Goal: Transaction & Acquisition: Purchase product/service

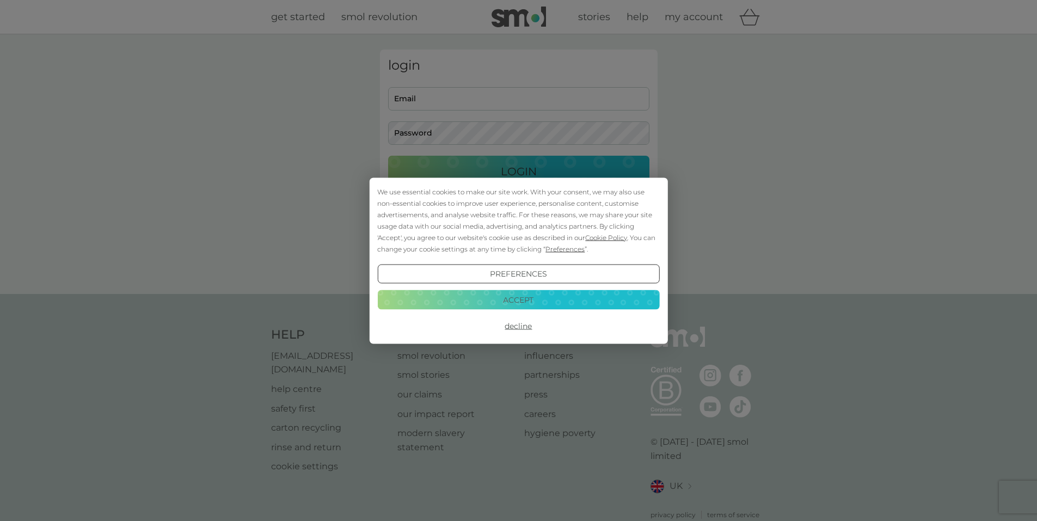
type input "[PERSON_NAME][EMAIL_ADDRESS][DOMAIN_NAME]"
click at [544, 301] on button "Accept" at bounding box center [518, 300] width 282 height 20
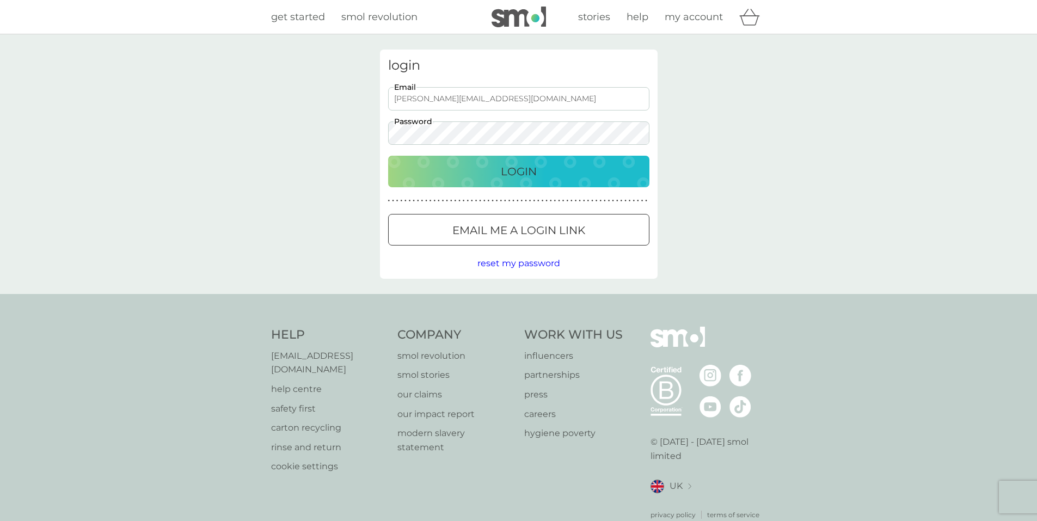
click at [495, 180] on div "Login" at bounding box center [519, 171] width 240 height 17
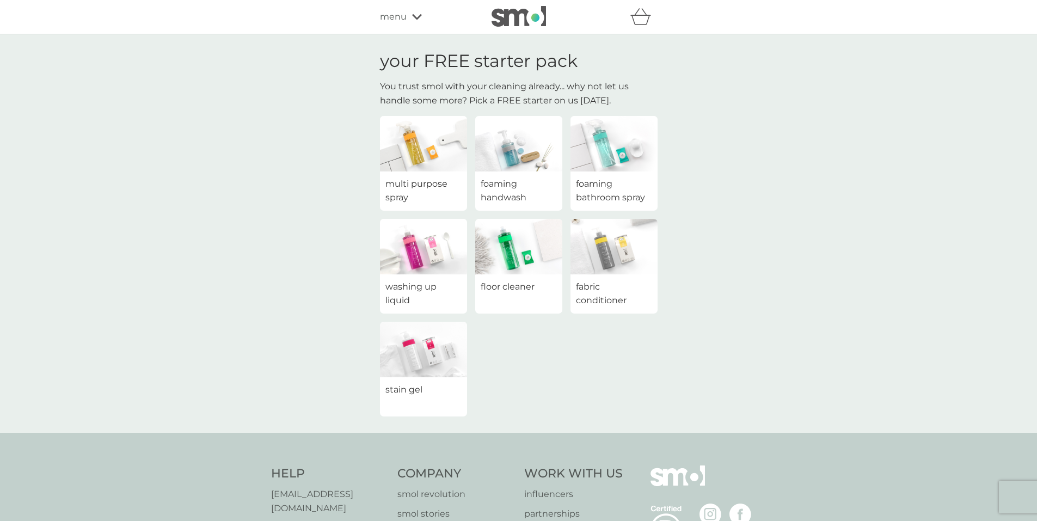
click at [406, 184] on span "multi purpose spray" at bounding box center [423, 191] width 76 height 28
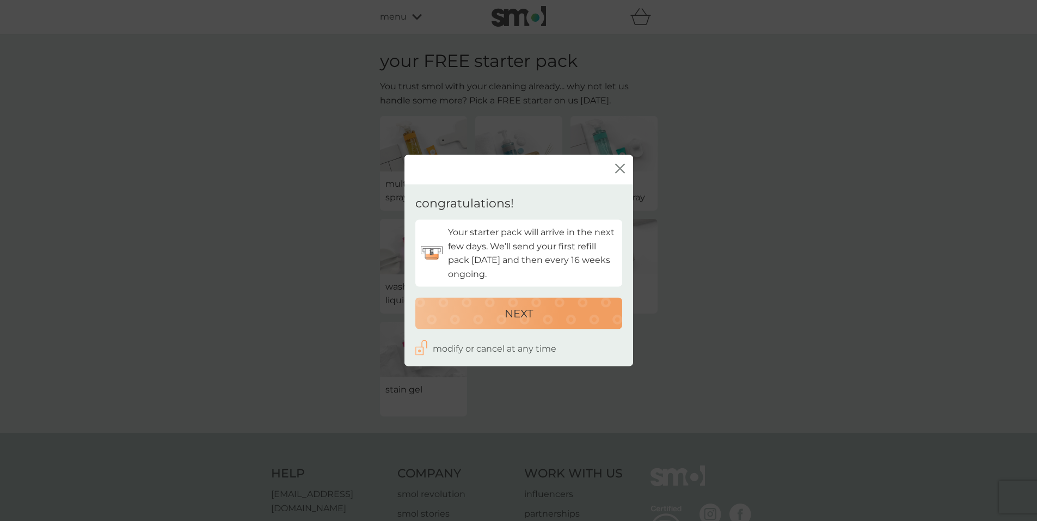
click at [621, 169] on icon "close" at bounding box center [620, 169] width 10 height 10
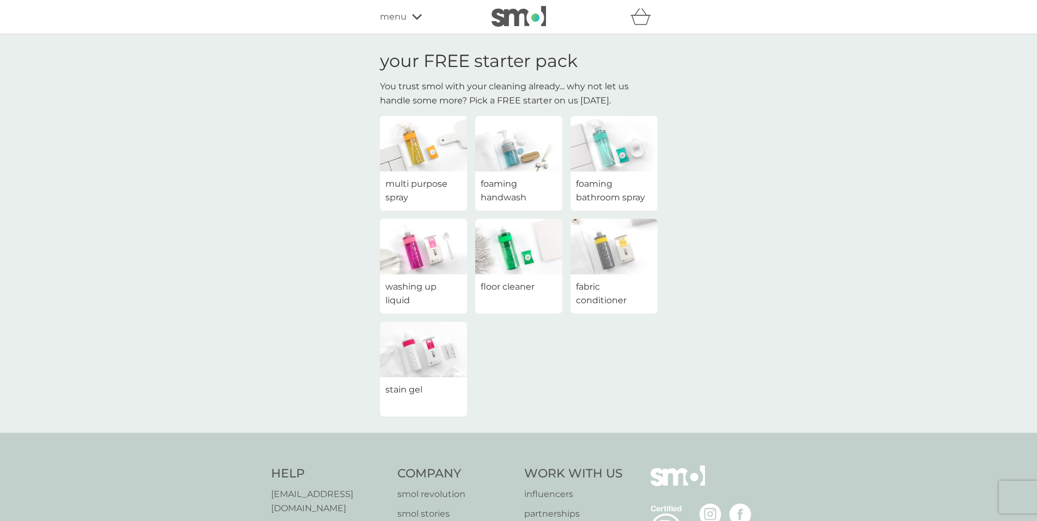
click at [616, 191] on span "foaming bathroom spray" at bounding box center [614, 191] width 76 height 28
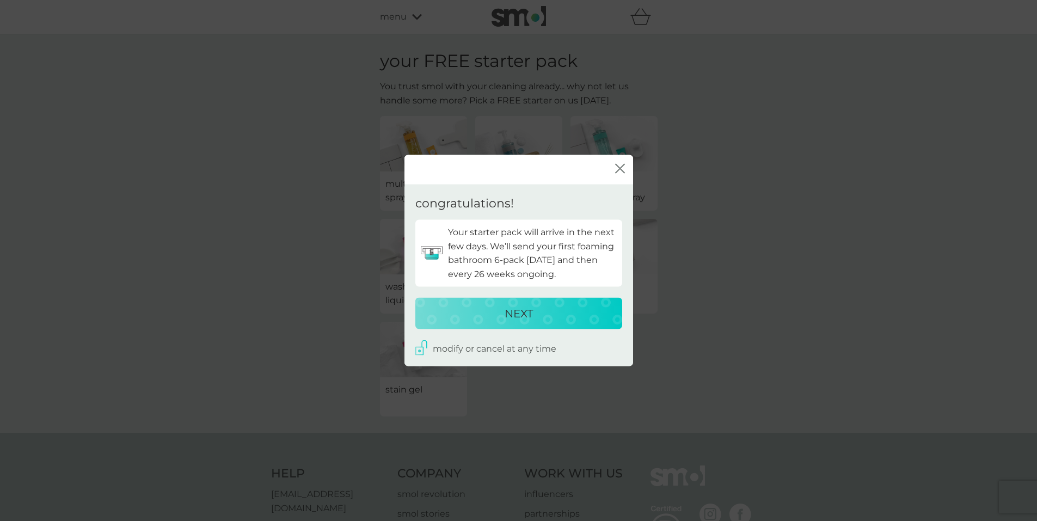
drag, startPoint x: 586, startPoint y: 171, endPoint x: 437, endPoint y: 177, distance: 149.8
click at [434, 178] on div "close" at bounding box center [519, 169] width 229 height 29
click at [618, 166] on icon "close" at bounding box center [620, 169] width 10 height 10
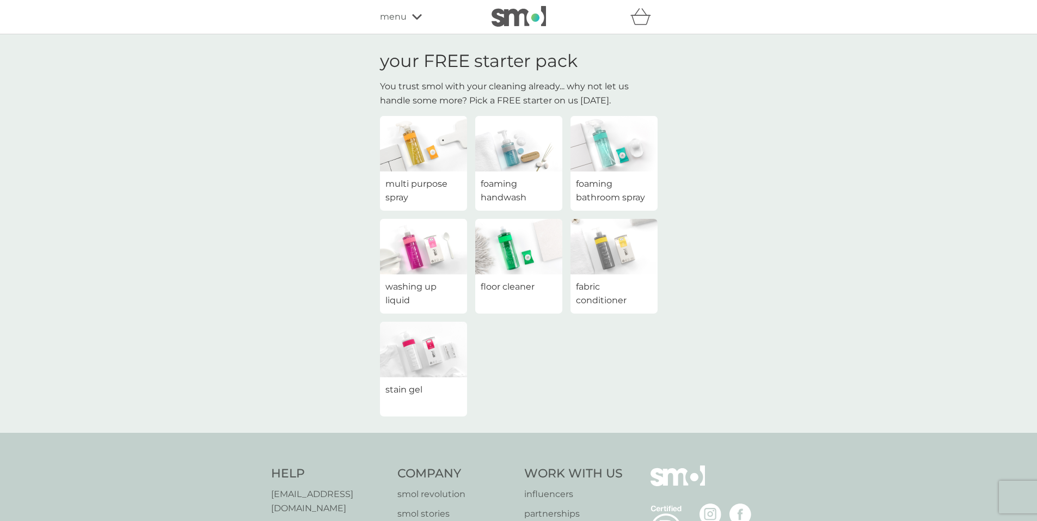
click at [592, 189] on span "foaming bathroom spray" at bounding box center [614, 191] width 76 height 28
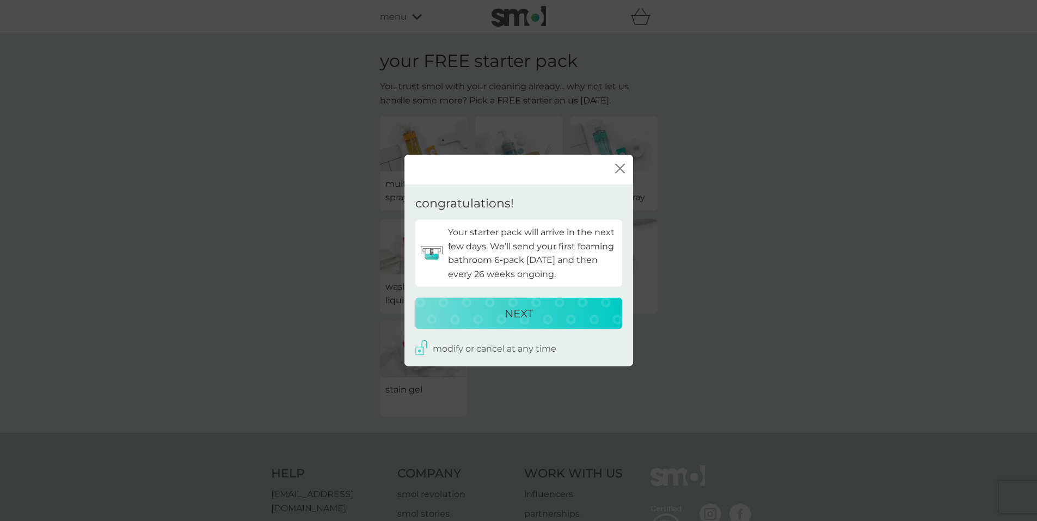
click at [522, 312] on p "NEXT" at bounding box center [519, 312] width 28 height 17
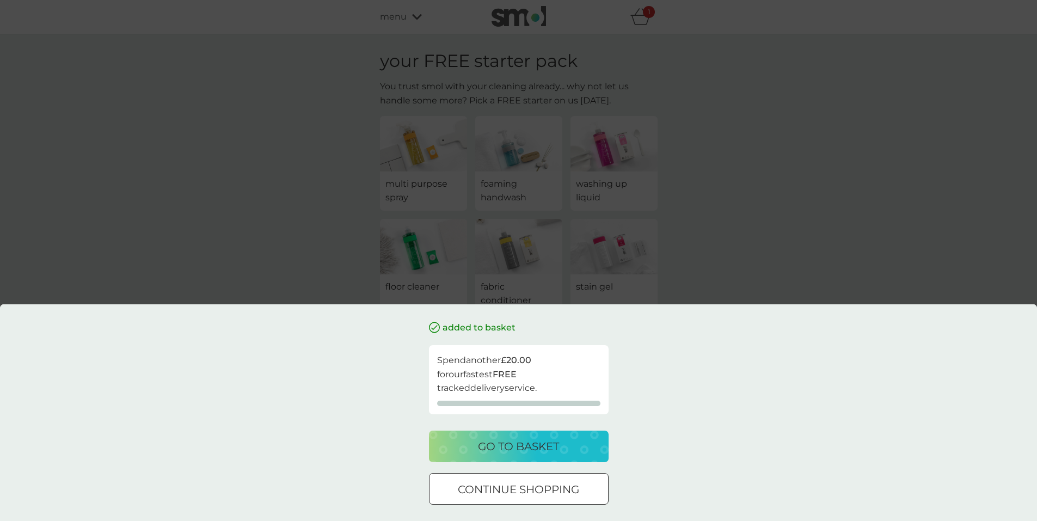
drag, startPoint x: 350, startPoint y: 400, endPoint x: 409, endPoint y: 481, distance: 100.5
drag, startPoint x: 409, startPoint y: 481, endPoint x: 733, endPoint y: 473, distance: 323.5
click at [733, 473] on div "added to basket Spend another £20.00 for our fastest FREE tracked delivery serv…" at bounding box center [518, 412] width 1037 height 217
click at [516, 455] on p "go to basket" at bounding box center [518, 446] width 81 height 17
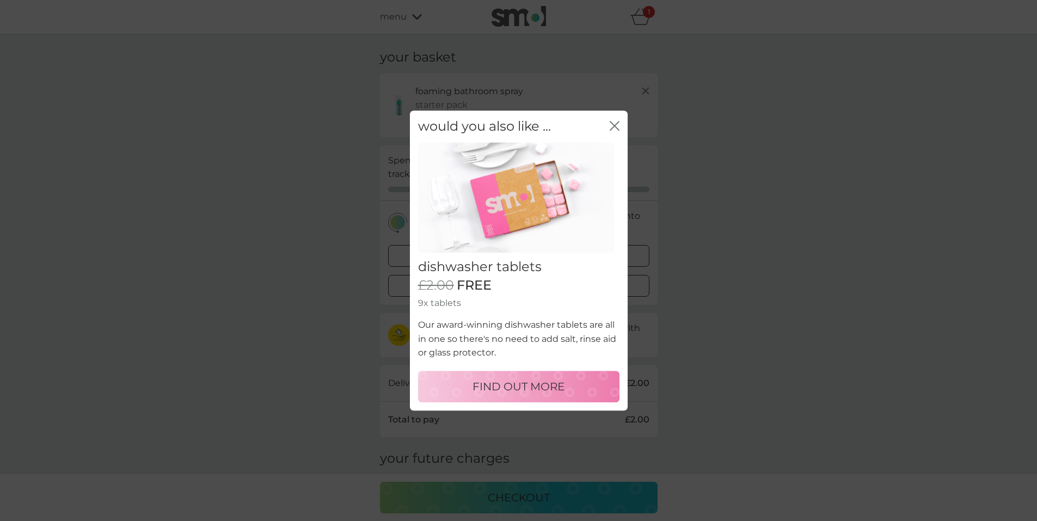
click at [530, 383] on p "FIND OUT MORE" at bounding box center [519, 386] width 92 height 17
select select "42"
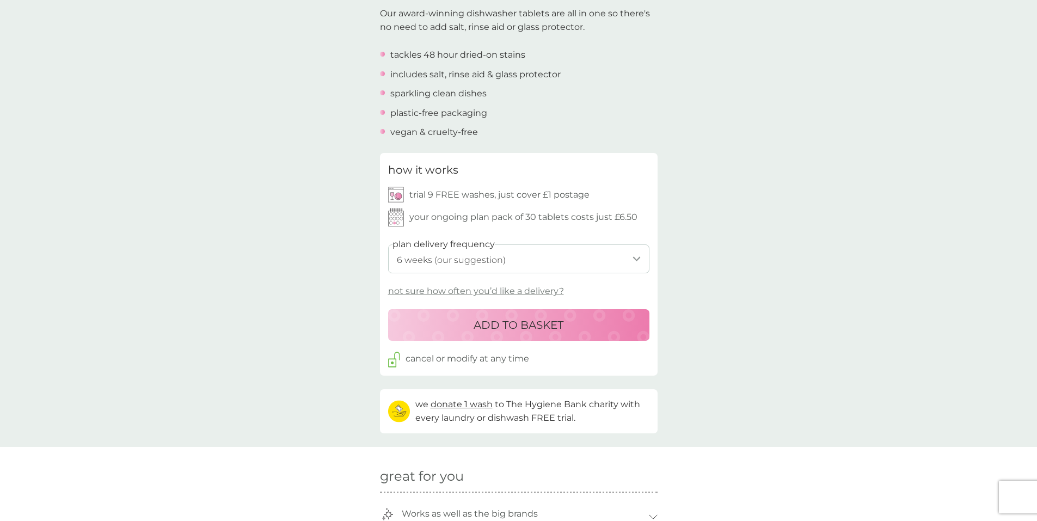
scroll to position [381, 0]
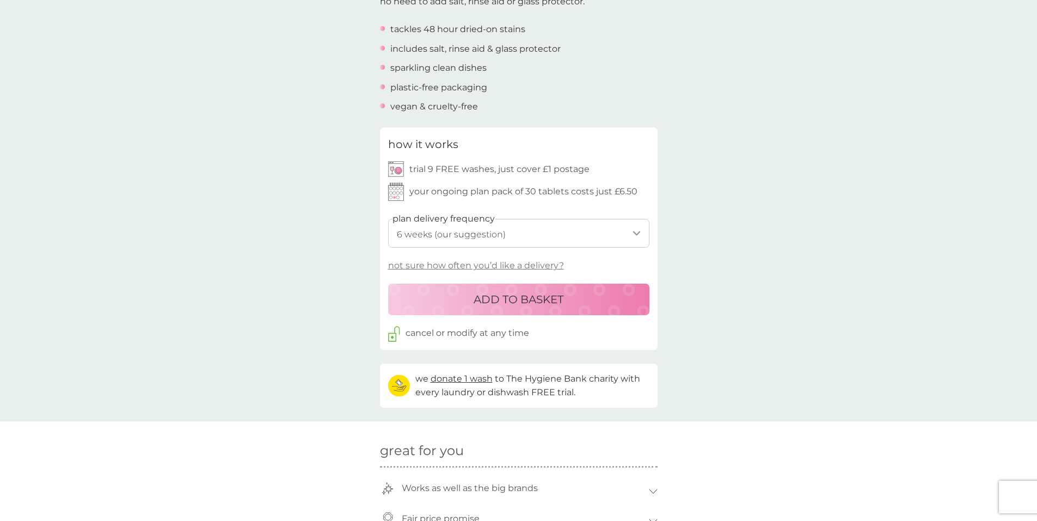
click at [512, 299] on p "ADD TO BASKET" at bounding box center [519, 299] width 90 height 17
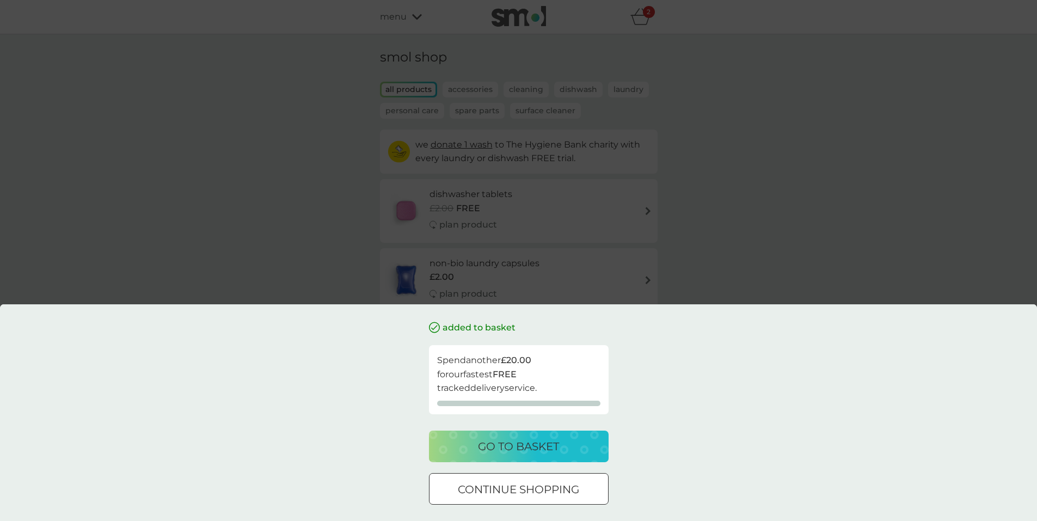
drag, startPoint x: 567, startPoint y: 435, endPoint x: 565, endPoint y: 446, distance: 11.1
drag, startPoint x: 565, startPoint y: 446, endPoint x: 522, endPoint y: 447, distance: 43.0
click at [522, 447] on p "go to basket" at bounding box center [518, 446] width 81 height 17
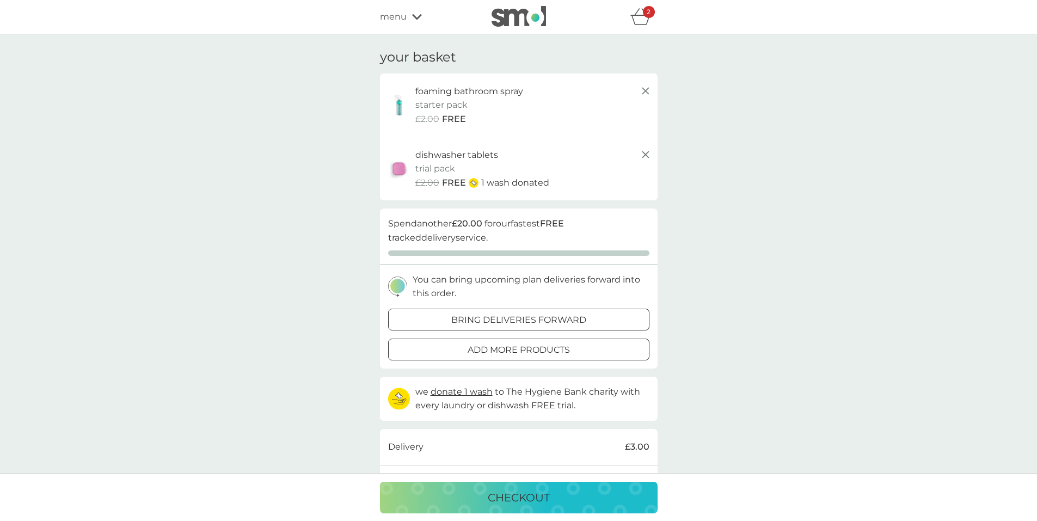
click at [641, 17] on icon "basket" at bounding box center [640, 16] width 21 height 17
click at [530, 499] on p "checkout" at bounding box center [519, 497] width 62 height 17
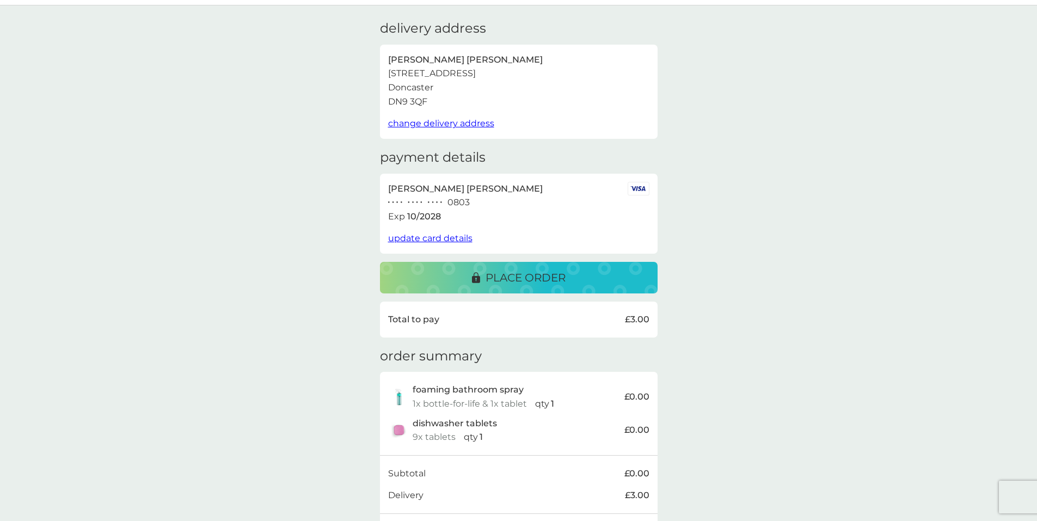
scroll to position [54, 0]
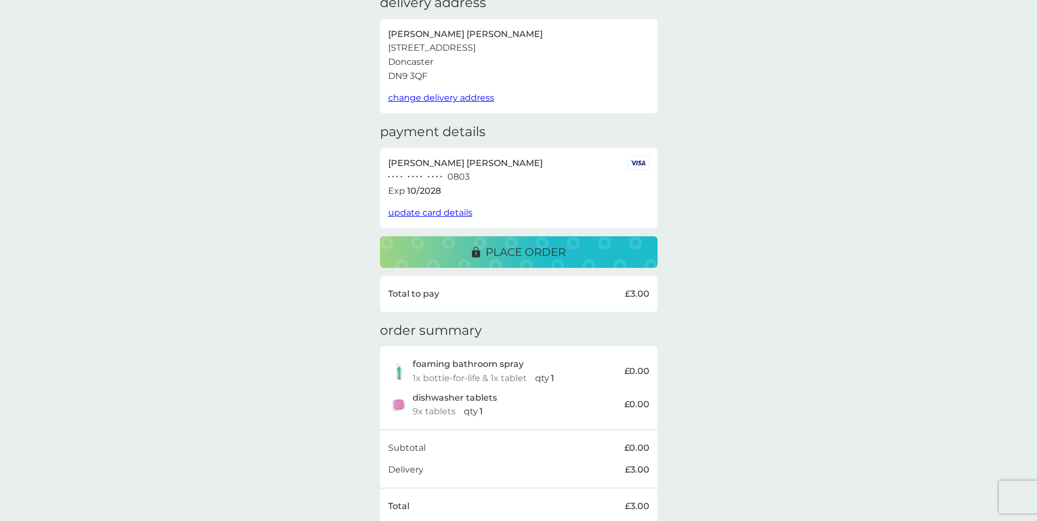
click at [535, 249] on p "place order" at bounding box center [526, 251] width 80 height 17
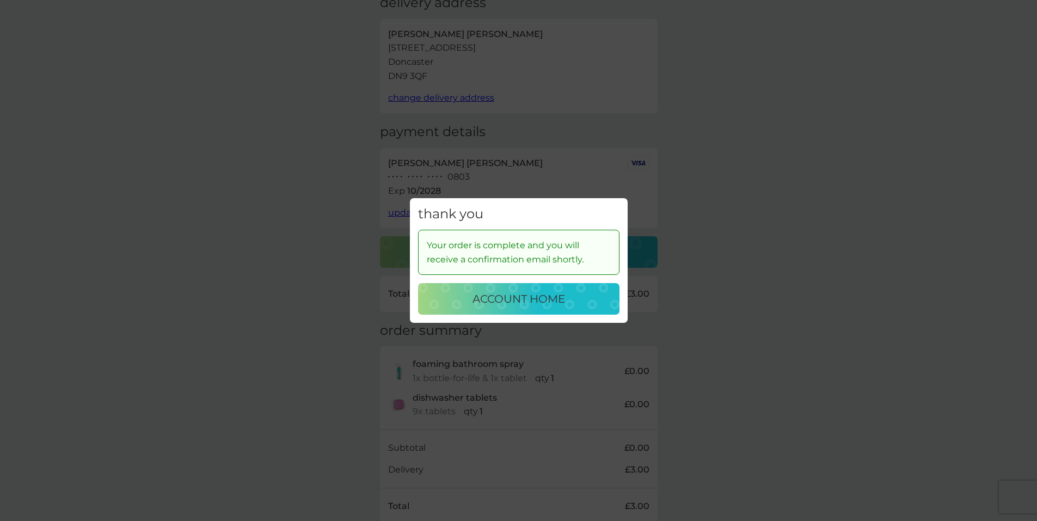
click at [487, 297] on p "account home" at bounding box center [519, 298] width 93 height 17
